Goal: Task Accomplishment & Management: Use online tool/utility

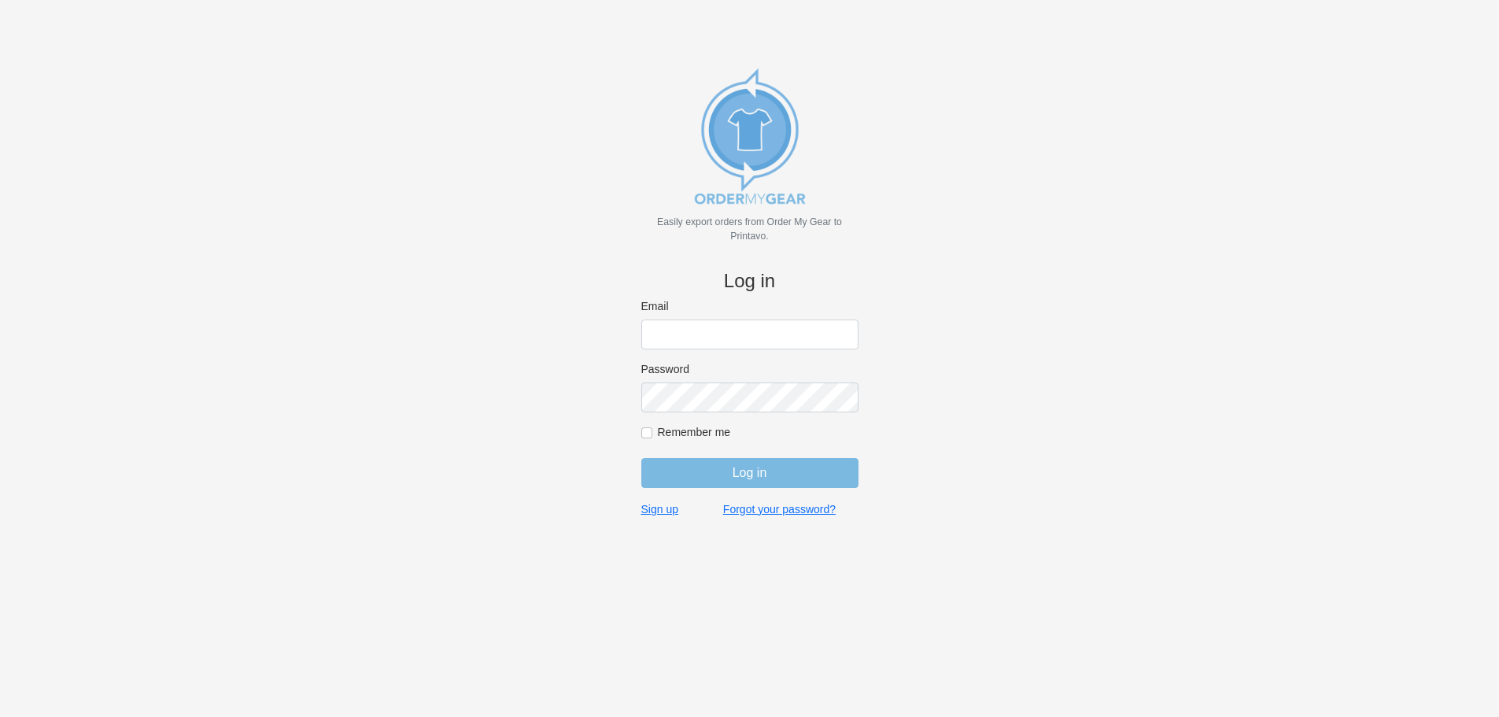
type input "[PERSON_NAME][EMAIL_ADDRESS][DOMAIN_NAME]"
click at [828, 476] on input "Log in" at bounding box center [749, 473] width 217 height 30
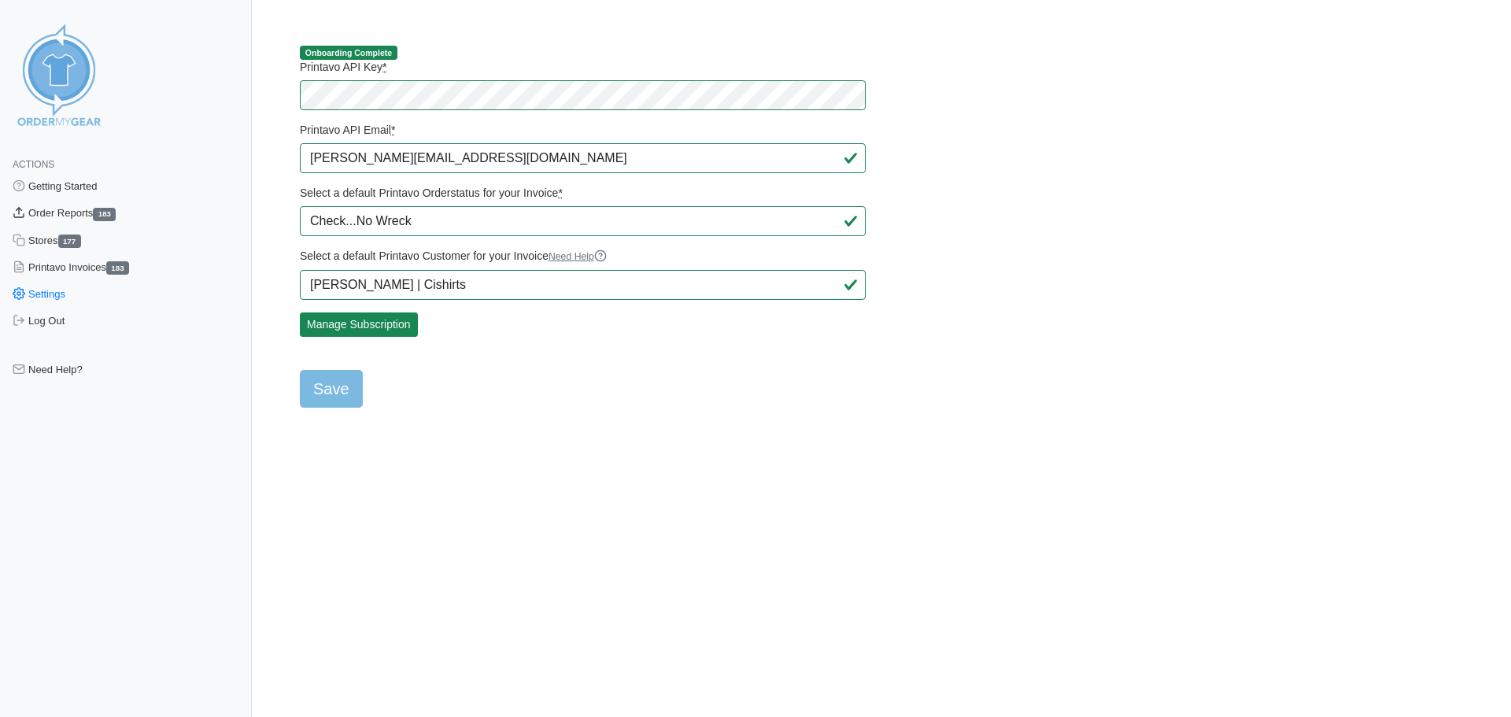
click at [61, 214] on link "Order Reports 183" at bounding box center [126, 213] width 252 height 27
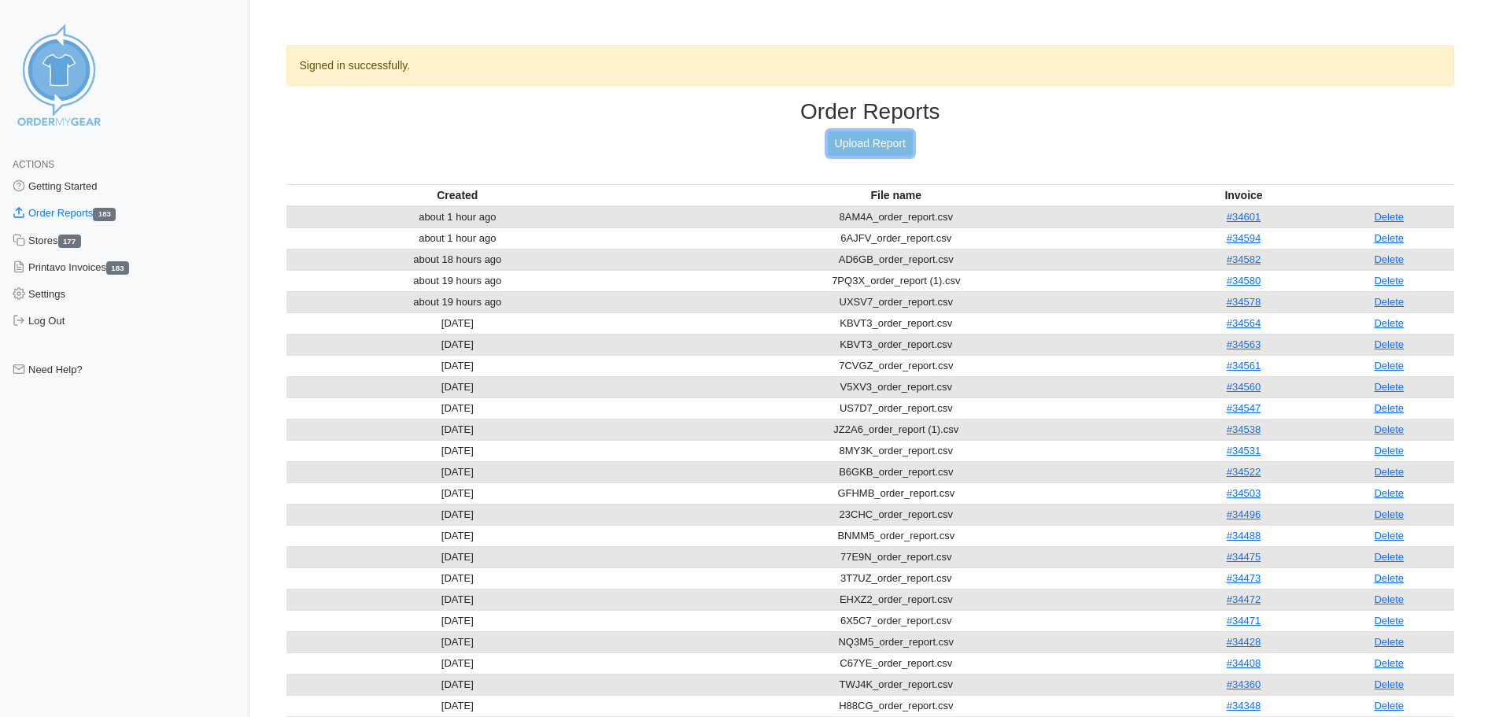
click at [866, 139] on link "Upload Report" at bounding box center [870, 143] width 85 height 24
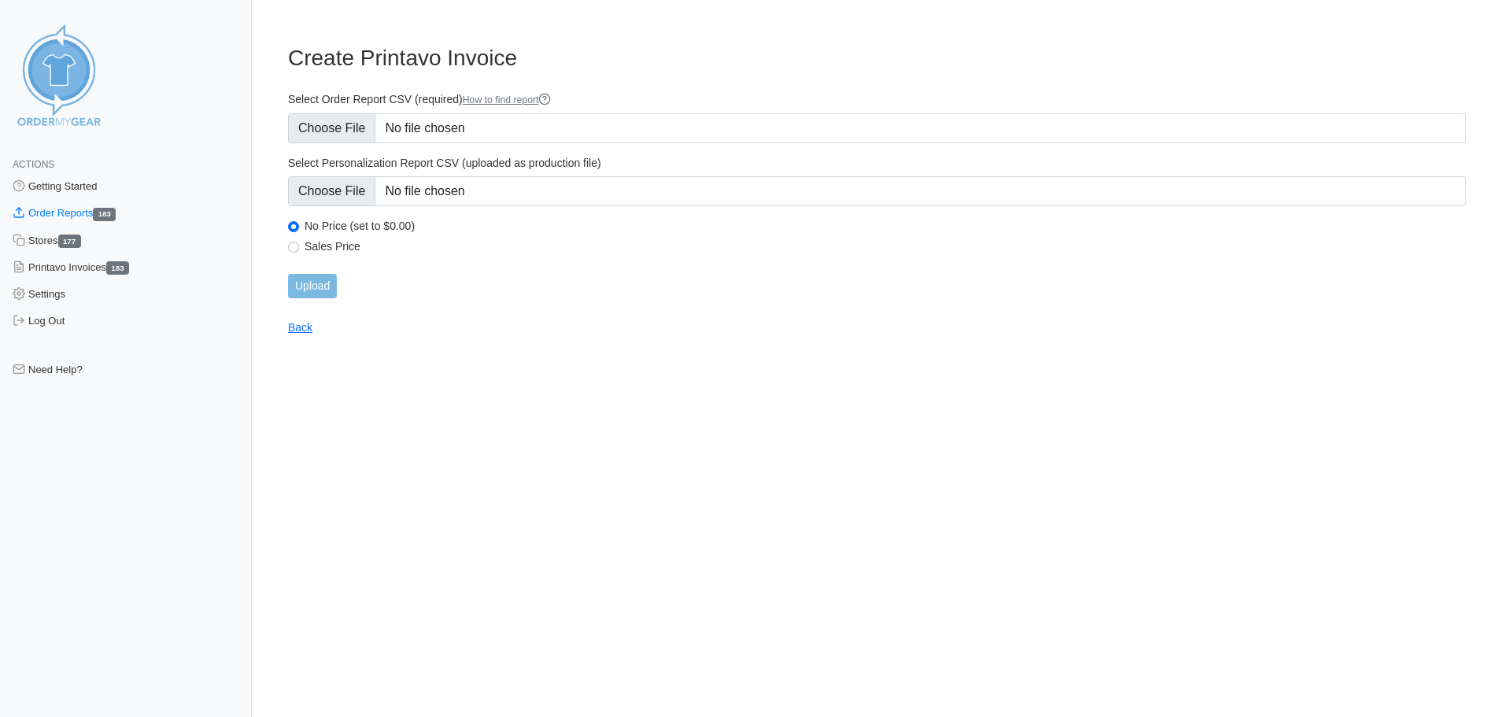
type input "C:\fakepath\3YU7F_order_report (1).csv"
click at [318, 291] on input "Upload" at bounding box center [312, 286] width 49 height 24
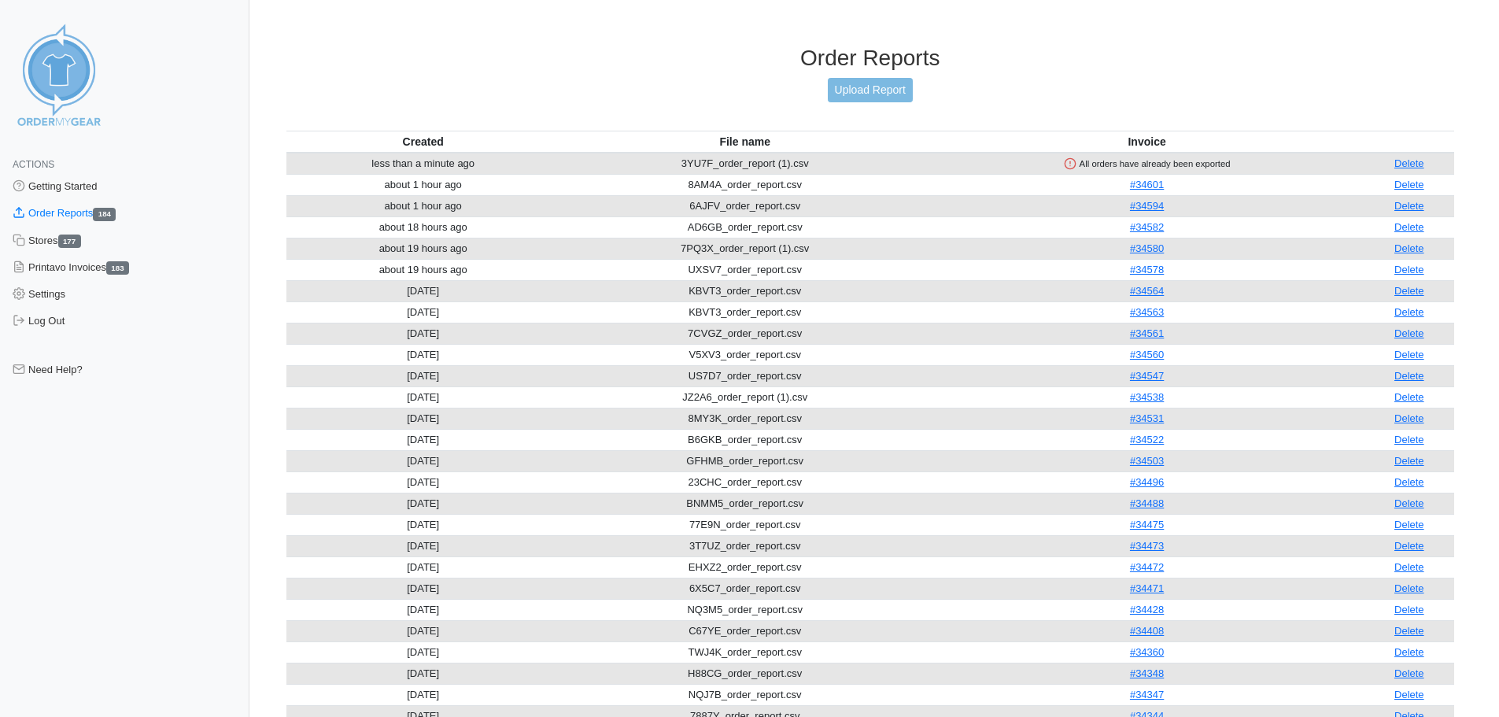
drag, startPoint x: 1411, startPoint y: 165, endPoint x: 807, endPoint y: 91, distance: 609.0
click at [1411, 165] on link "Delete" at bounding box center [1410, 163] width 30 height 12
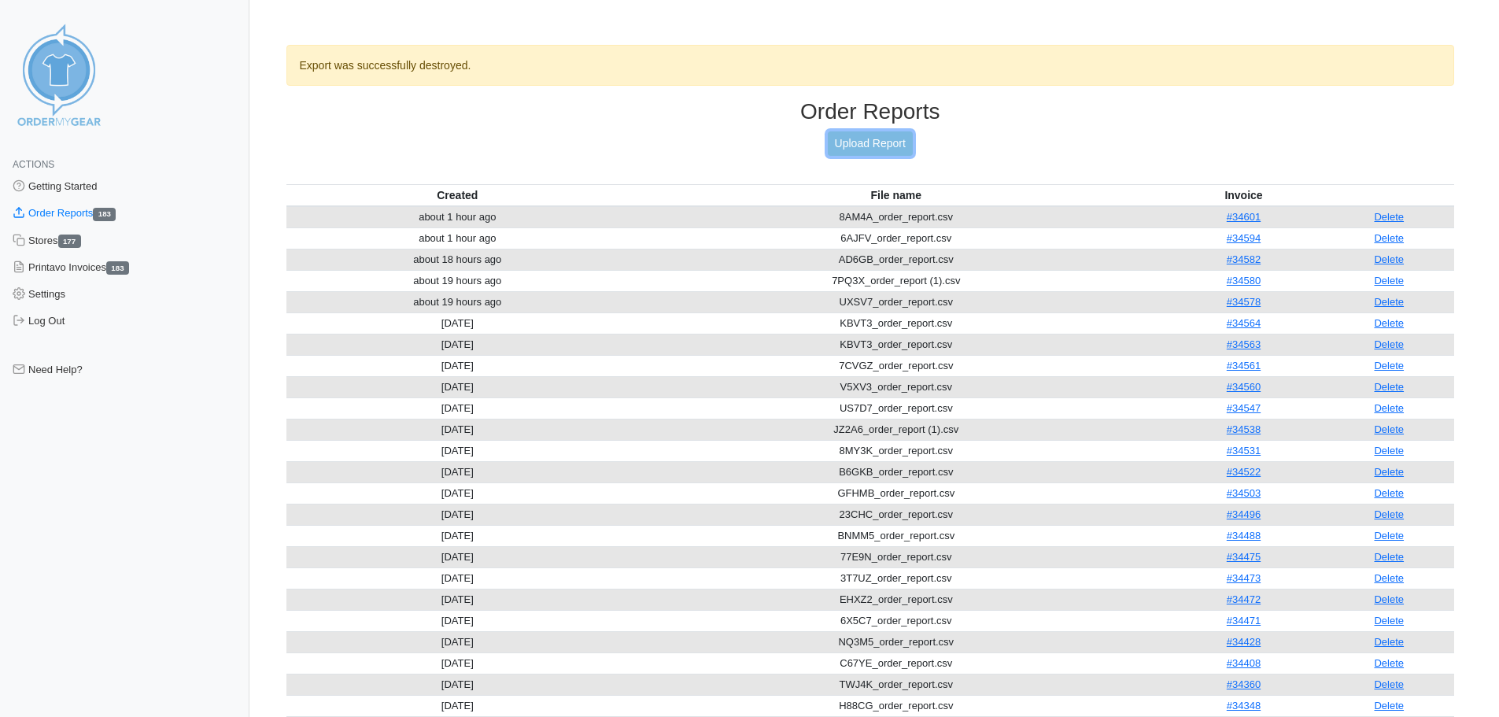
click at [846, 133] on link "Upload Report" at bounding box center [870, 143] width 85 height 24
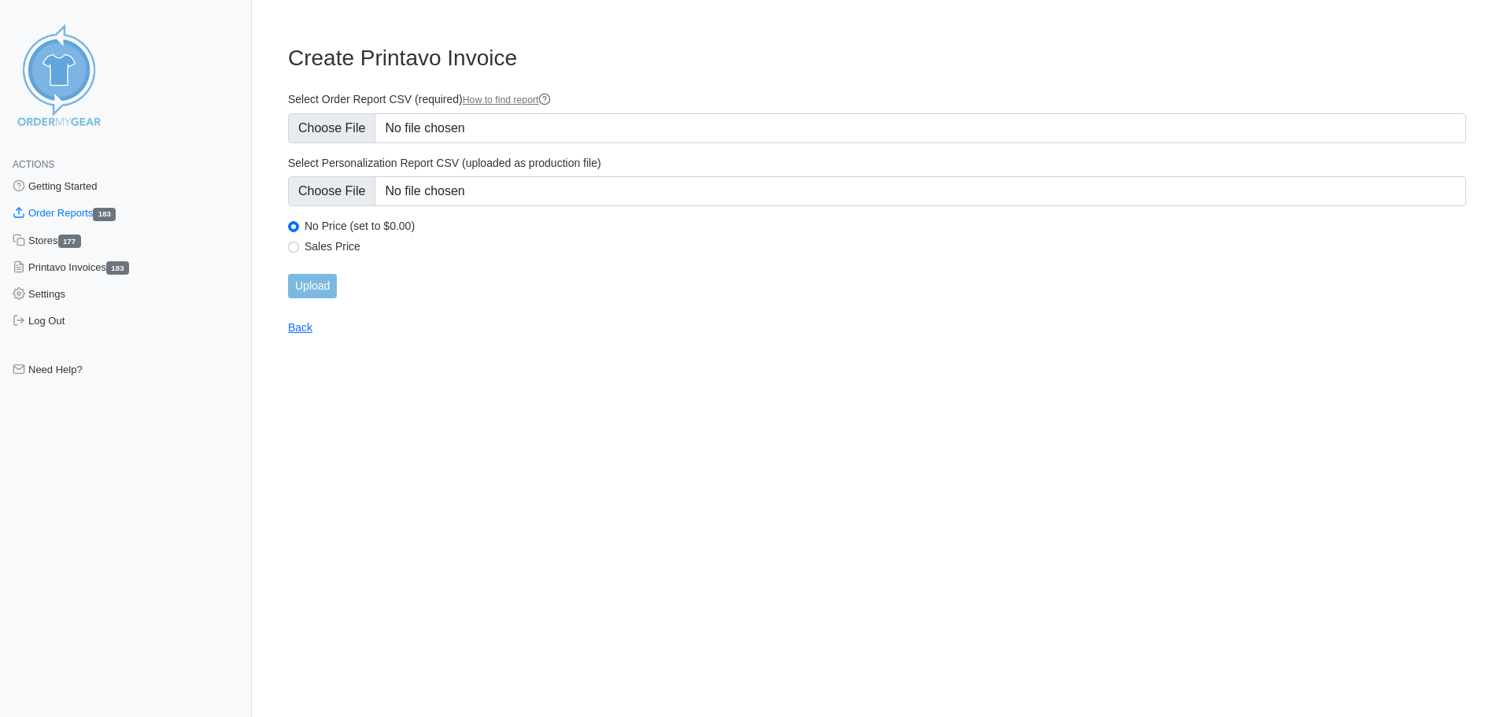
type input "C:\fakepath\3YU7F_order_report.csv"
click at [314, 288] on input "Upload" at bounding box center [312, 286] width 49 height 24
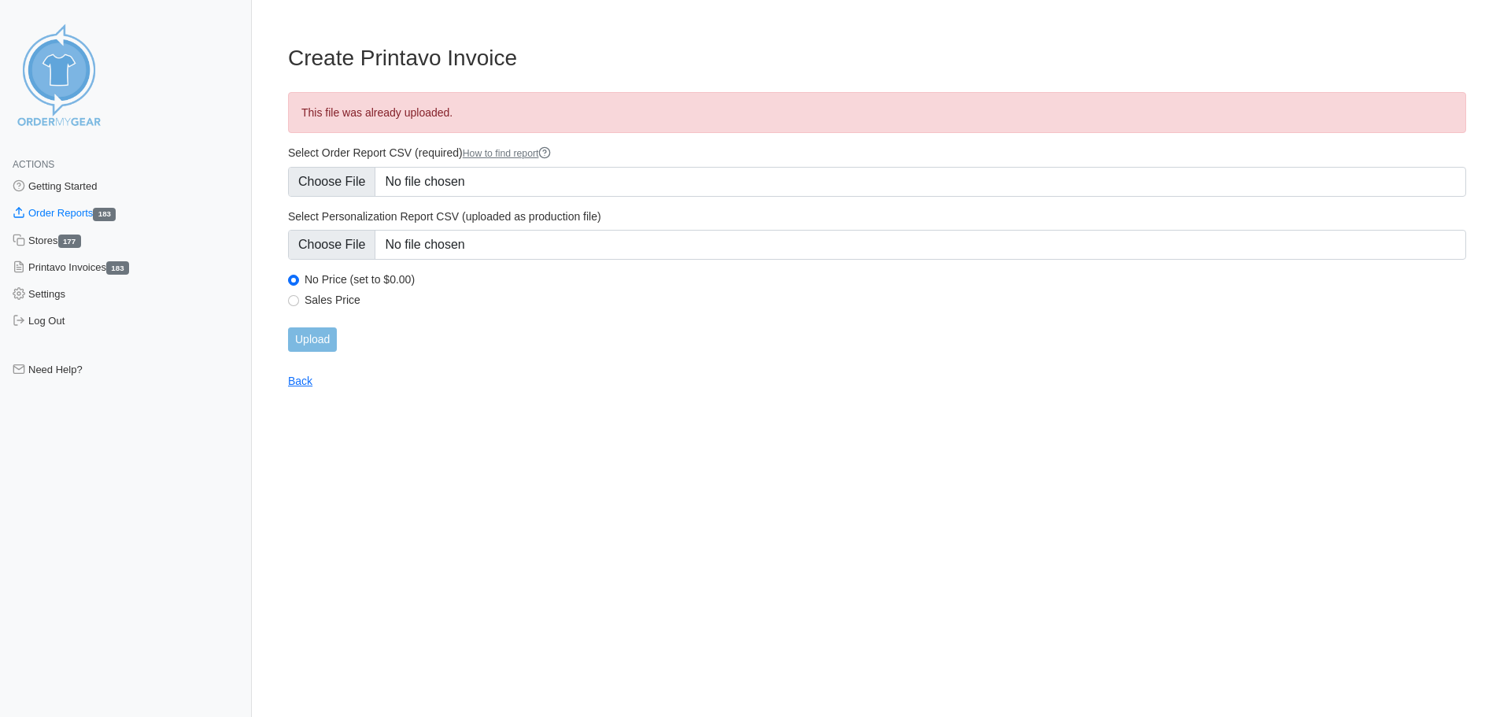
click at [298, 372] on main "Create Printavo Invoice This file was already uploaded. Select Order Report CSV…" at bounding box center [877, 207] width 1216 height 362
click at [300, 380] on link "Back" at bounding box center [300, 381] width 24 height 13
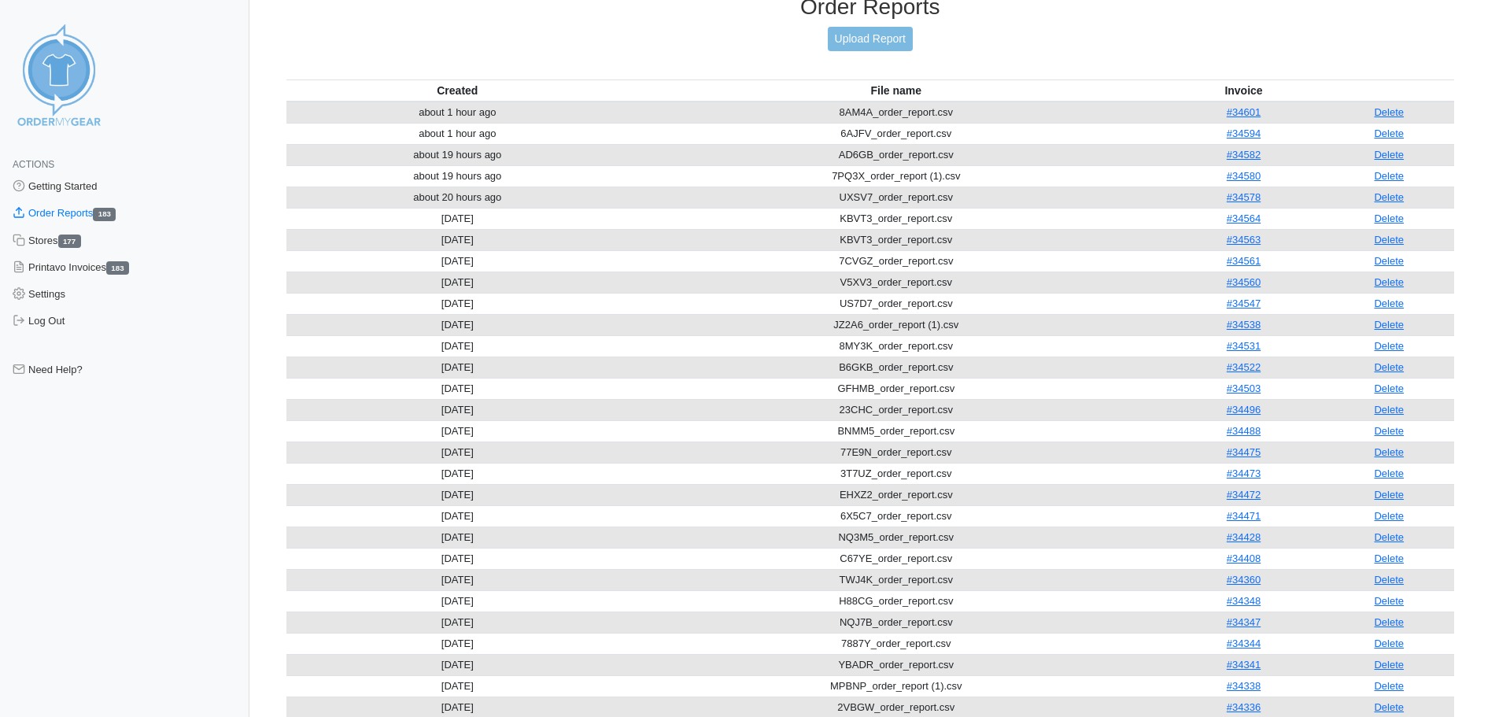
scroll to position [846, 0]
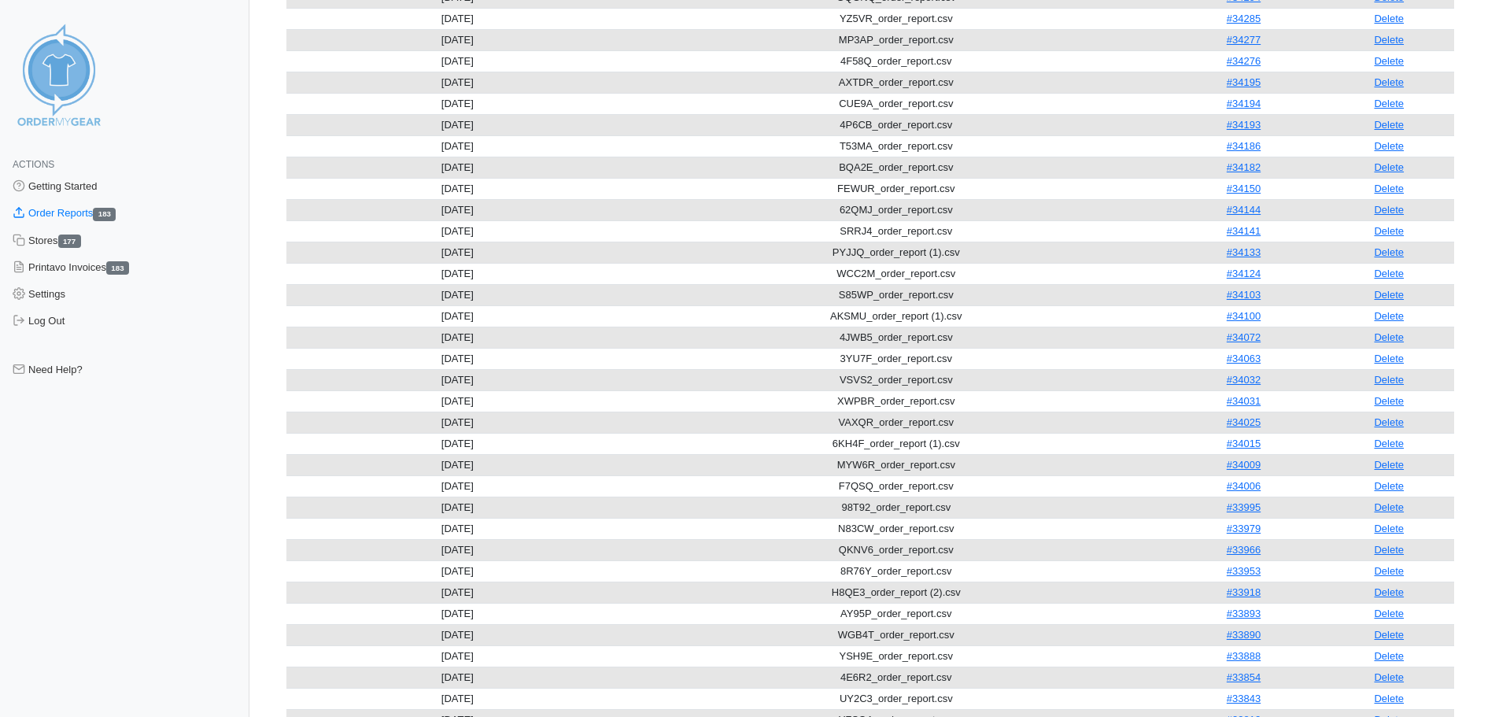
click at [1018, 378] on td "VSVS2_order_report.csv" at bounding box center [896, 379] width 534 height 21
click at [1249, 361] on link "#34063" at bounding box center [1244, 359] width 34 height 12
click at [799, 354] on td "3YU7F_order_report.csv" at bounding box center [896, 358] width 534 height 21
drag, startPoint x: 1274, startPoint y: 355, endPoint x: 1193, endPoint y: 353, distance: 81.1
click at [1192, 357] on td "#34063" at bounding box center [1243, 358] width 161 height 21
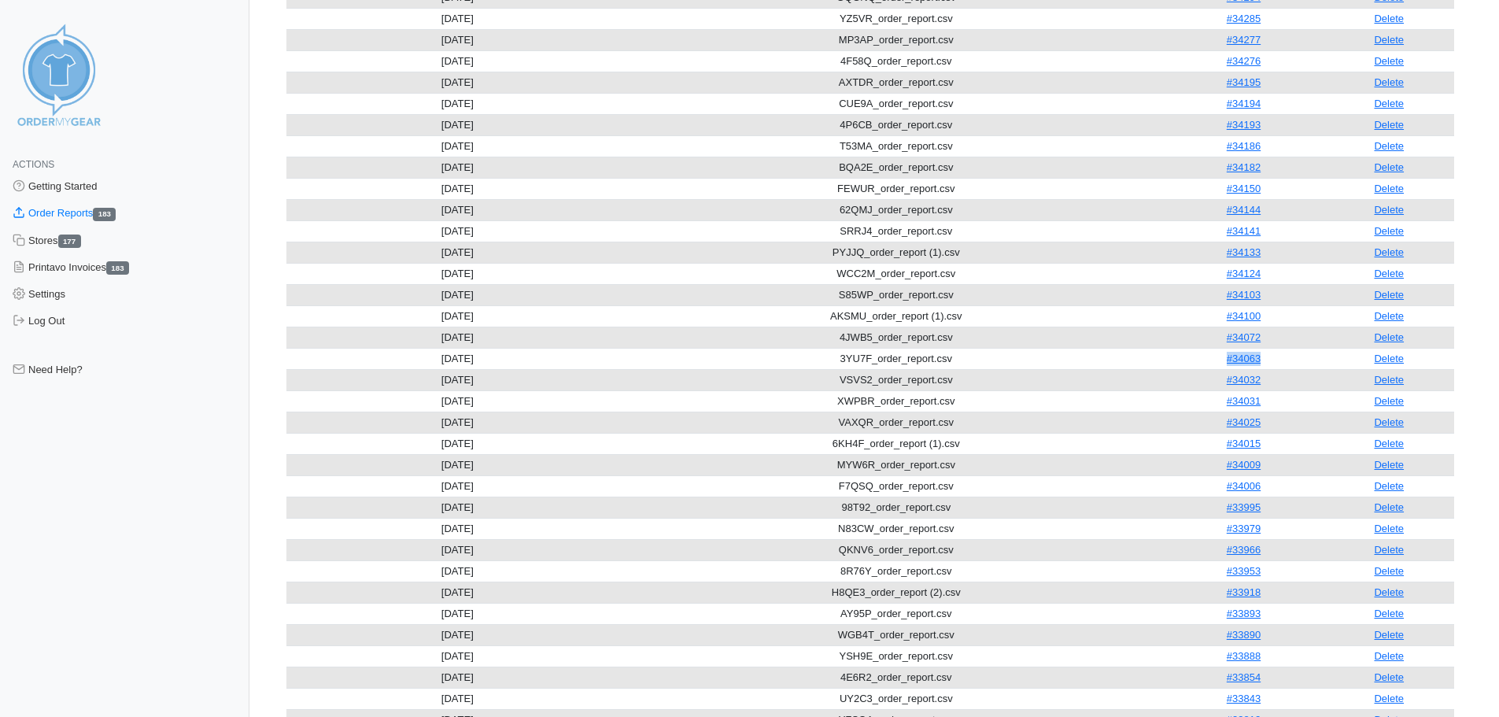
copy link "#34063"
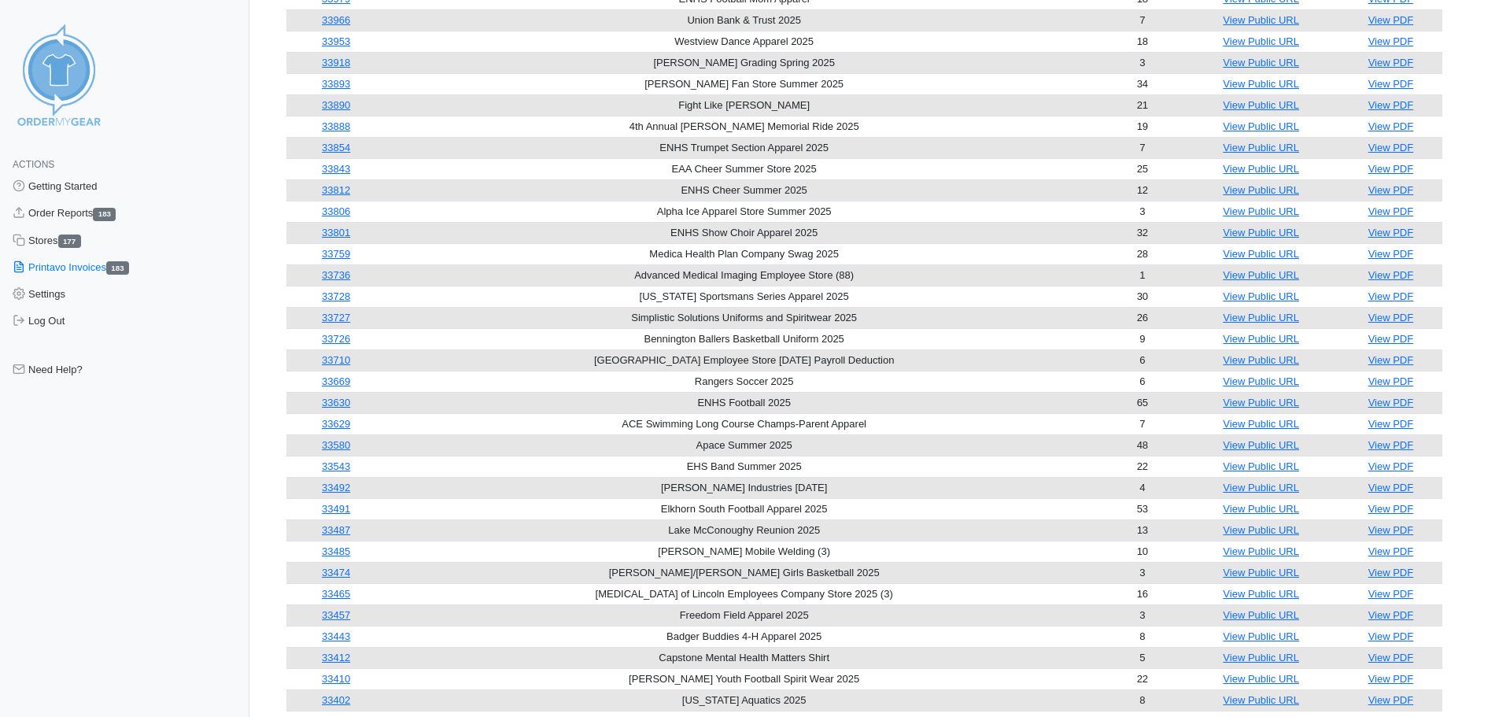
scroll to position [1338, 0]
